Goal: Transaction & Acquisition: Purchase product/service

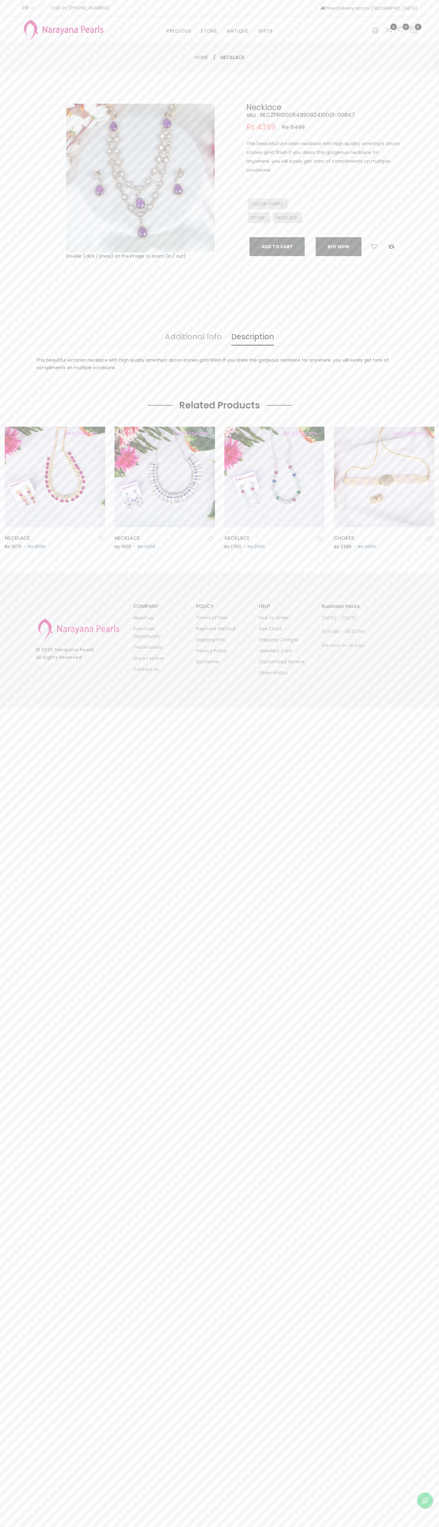
click at [146, 672] on link "Contact us" at bounding box center [147, 669] width 26 height 6
click at [277, 247] on button "Add To Cart" at bounding box center [277, 246] width 55 height 19
click at [119, 22] on div "PRECIOUS CUSTOM MADE-GEMS PRECIOUS MALA STONE EARRINGS / JHUMKAS NECKLACE ANTIQ…" at bounding box center [219, 29] width 405 height 26
click at [419, 30] on span "1" at bounding box center [418, 27] width 7 height 7
click at [99, 1526] on html "INR CAD HKD GBP IDR INR JPY MYR USD MXN AUD Call Us +91 90949 50000 Free Delive…" at bounding box center [219, 763] width 439 height 1527
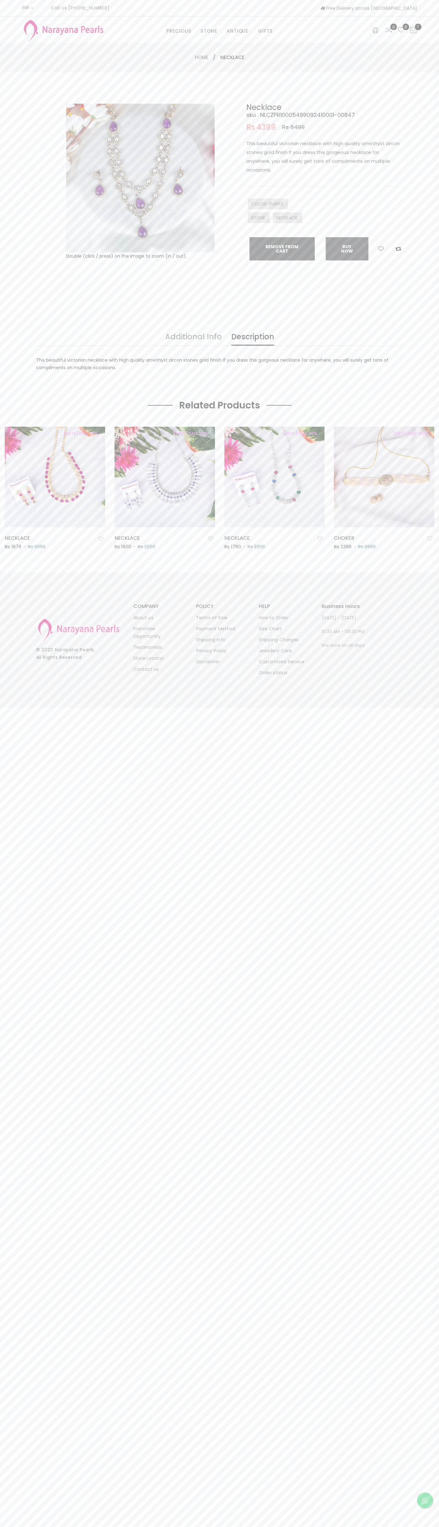
click at [15, 974] on body "INR CAD HKD GBP IDR INR JPY MYR USD MXN AUD Call Us +91 90949 50000 Free Delive…" at bounding box center [219, 763] width 439 height 1527
click at [414, 30] on icon at bounding box center [414, 30] width 8 height 8
click at [364, 159] on link "checkout" at bounding box center [364, 158] width 84 height 15
select select "IN"
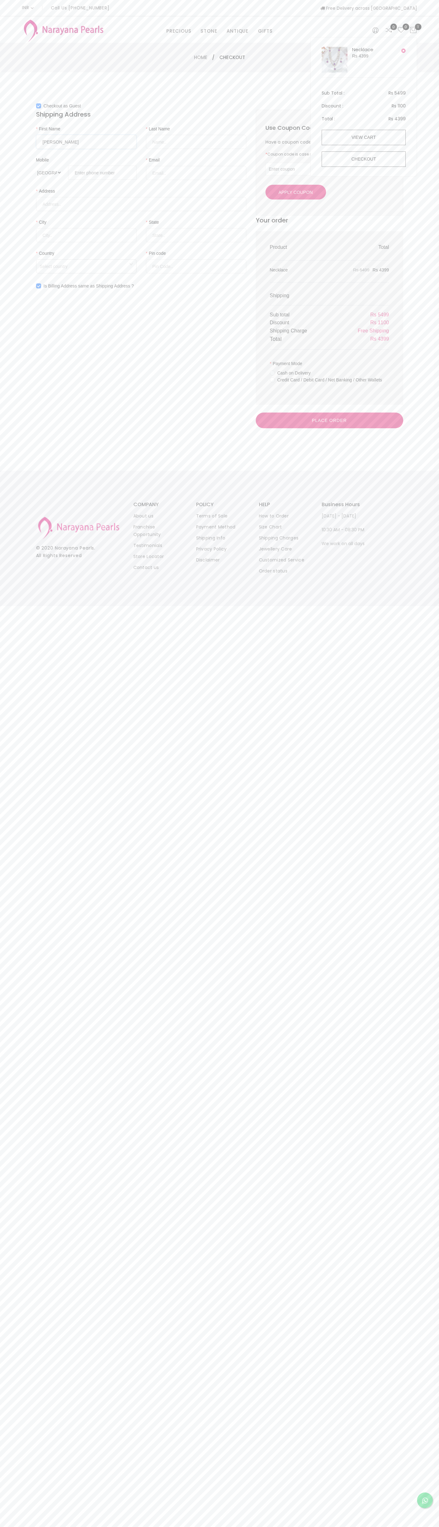
type input "Singh"
type input "080672 18000"
type input "johnsmith002@storebotmail.joonix.net"
type input "RMZ Infinity - Tower E No.3, Old Madras Road"
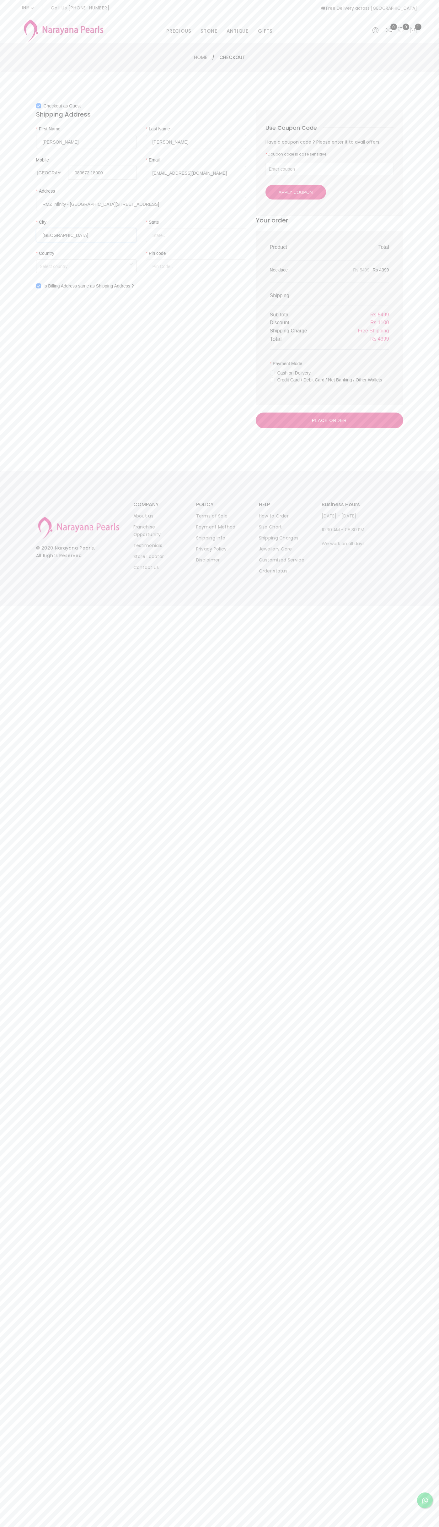
type input "bangalore"
type input "ka"
type input "560016"
click at [373, 330] on span "Free Shipping" at bounding box center [373, 330] width 31 height 5
click at [273, 384] on input "Credit Card / Debit Card / Net Banking / Other Wallets" at bounding box center [272, 384] width 5 height 14
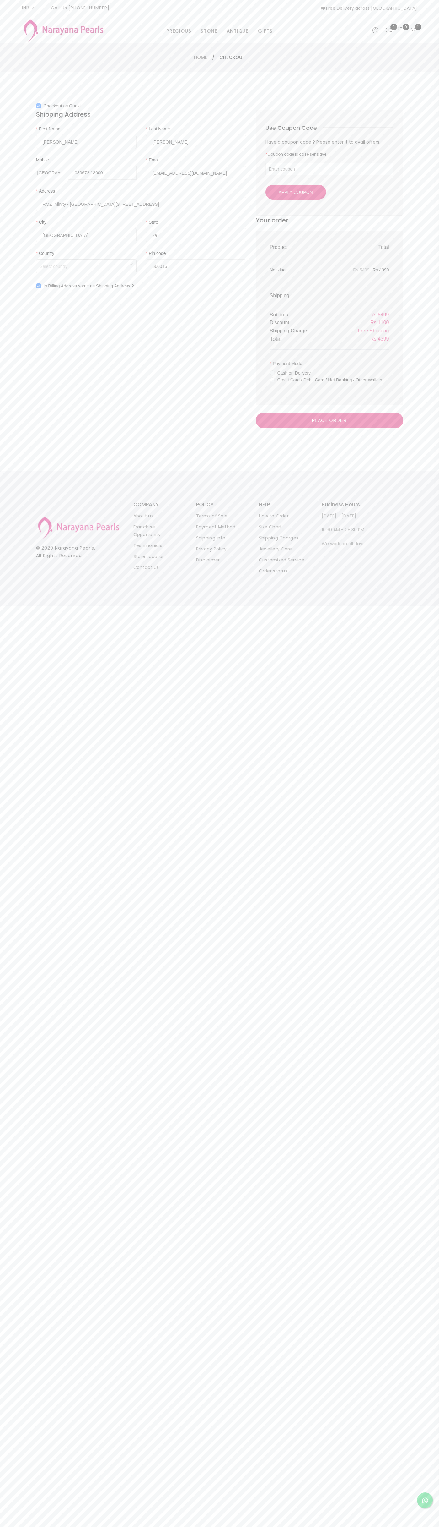
radio input "true"
